Goal: Information Seeking & Learning: Learn about a topic

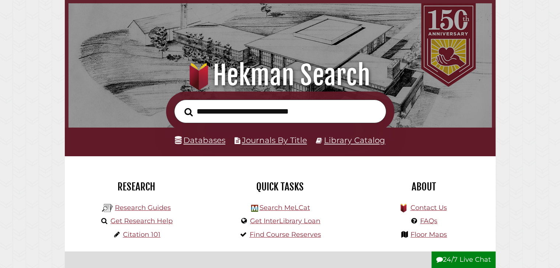
scroll to position [140, 420]
click at [155, 208] on link "Research Guides" at bounding box center [143, 208] width 56 height 8
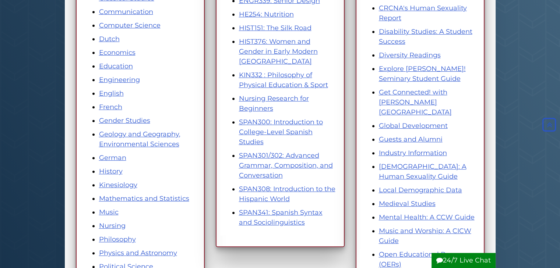
scroll to position [240, 0]
click at [152, 135] on link "Geology and Geography, Environmental Sciences" at bounding box center [139, 139] width 81 height 18
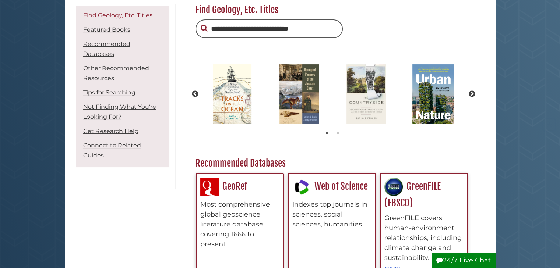
scroll to position [116, 0]
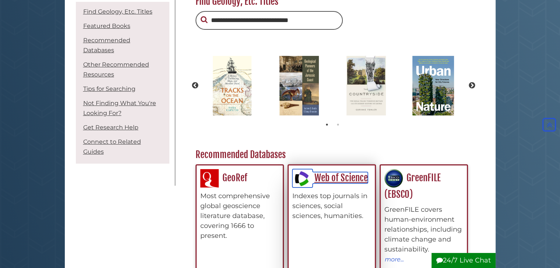
click at [339, 180] on link "Web of Science" at bounding box center [329, 177] width 75 height 11
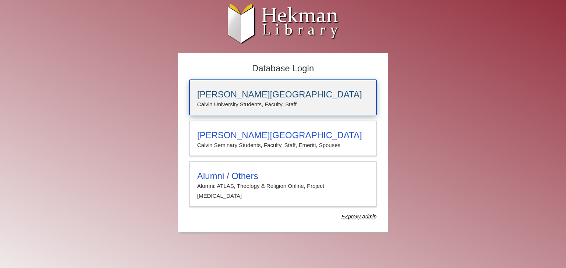
click at [292, 95] on h3 "[PERSON_NAME][GEOGRAPHIC_DATA]" at bounding box center [283, 94] width 172 height 10
